Goal: Task Accomplishment & Management: Manage account settings

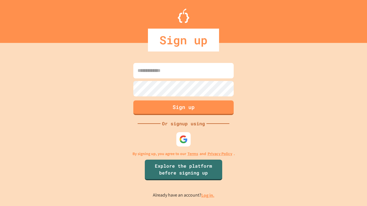
click at [208, 195] on link "Log in." at bounding box center [207, 195] width 13 height 6
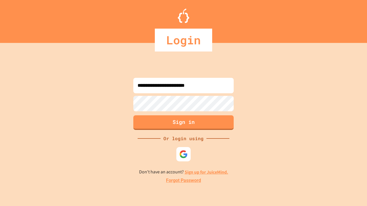
type input "**********"
